Goal: Task Accomplishment & Management: Use online tool/utility

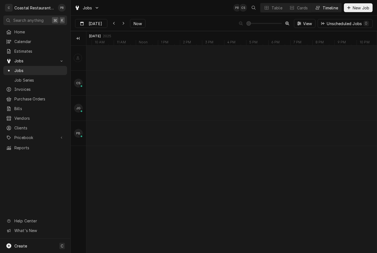
scroll to position [0, 7236]
type input "[DATE]"
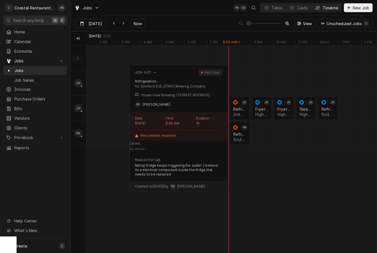
click at [242, 132] on div "Refrigeration Southern [US_STATE] Brewing Company | Ocean View, 19970" at bounding box center [239, 137] width 15 height 12
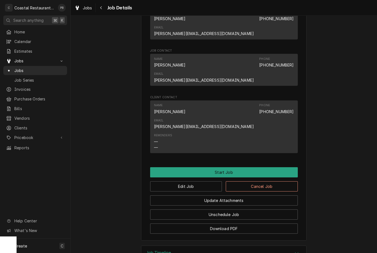
scroll to position [327, 0]
click at [249, 167] on button "Start Job" at bounding box center [224, 172] width 148 height 10
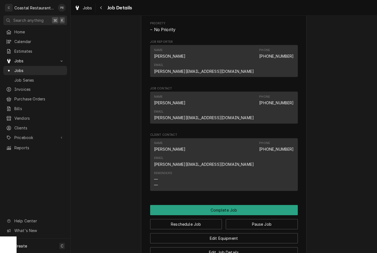
scroll to position [325, 0]
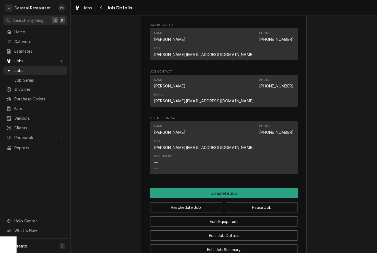
click at [270, 188] on button "Complete Job" at bounding box center [224, 193] width 148 height 10
